Goal: Transaction & Acquisition: Purchase product/service

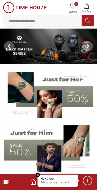
click at [26, 55] on img at bounding box center [48, 46] width 97 height 35
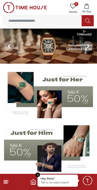
click at [44, 48] on img at bounding box center [48, 46] width 97 height 35
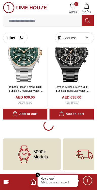
scroll to position [1025, 0]
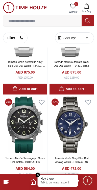
scroll to position [1529, 0]
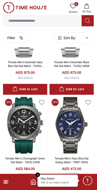
click at [38, 175] on em "Close tooltip" at bounding box center [38, 174] width 5 height 5
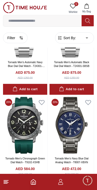
click at [59, 180] on icon "button" at bounding box center [61, 182] width 6 height 6
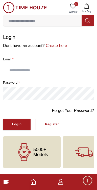
click at [34, 182] on polyline "Home" at bounding box center [34, 183] width 2 height 3
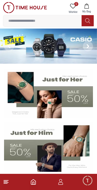
click at [86, 184] on span "Minimize live chat window" at bounding box center [87, 180] width 15 height 15
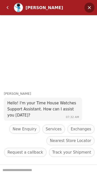
click at [92, 5] on em "Minimize" at bounding box center [89, 8] width 10 height 10
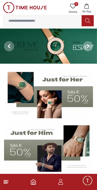
click at [5, 180] on line at bounding box center [6, 180] width 5 height 0
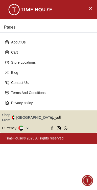
click at [4, 179] on div "Pages About Us Cart Store Locations Blog Contact Us Terms And Conditions Privac…" at bounding box center [48, 95] width 97 height 190
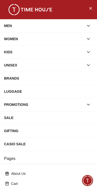
scroll to position [81, 0]
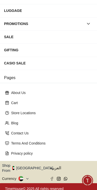
click at [24, 176] on button at bounding box center [23, 178] width 11 height 5
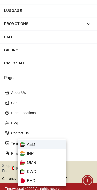
click at [41, 145] on div "AED" at bounding box center [42, 144] width 48 height 9
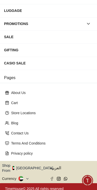
click at [31, 165] on button "Shop From [GEOGRAPHIC_DATA]" at bounding box center [29, 168] width 55 height 10
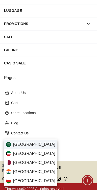
click at [30, 145] on span "[GEOGRAPHIC_DATA]" at bounding box center [34, 144] width 42 height 6
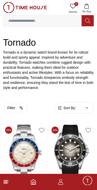
scroll to position [1024, 0]
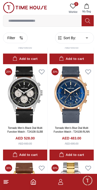
scroll to position [893, 0]
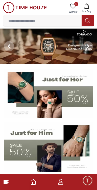
click at [46, 46] on img at bounding box center [48, 46] width 97 height 35
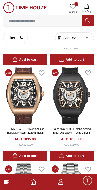
scroll to position [309, 0]
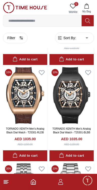
click at [6, 183] on line at bounding box center [6, 183] width 4 height 0
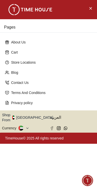
click at [5, 183] on div "Pages About Us Cart Store Locations Blog Contact Us Terms And Conditions Privac…" at bounding box center [48, 95] width 97 height 190
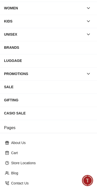
scroll to position [81, 0]
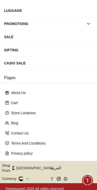
click at [34, 166] on button "Shop From [GEOGRAPHIC_DATA]" at bounding box center [29, 168] width 55 height 10
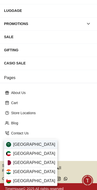
click at [25, 145] on span "[GEOGRAPHIC_DATA]" at bounding box center [34, 144] width 42 height 6
